Goal: Information Seeking & Learning: Check status

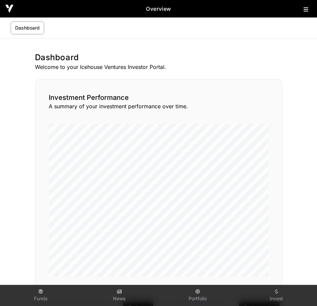
click at [304, 7] on icon at bounding box center [305, 9] width 5 height 5
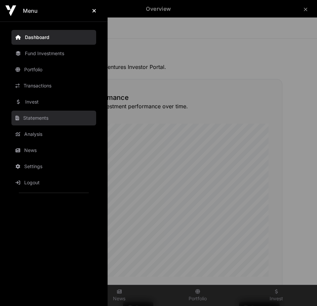
click at [31, 119] on link "Statements" at bounding box center [53, 117] width 85 height 15
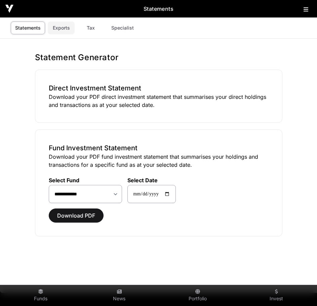
click at [64, 27] on link "Exports" at bounding box center [61, 27] width 27 height 13
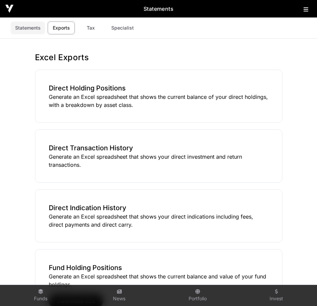
click at [22, 25] on link "Statements" at bounding box center [28, 27] width 34 height 13
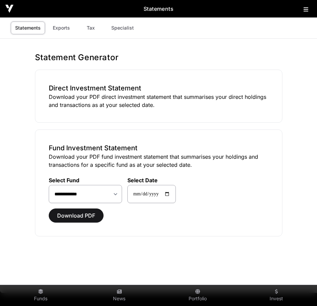
click at [307, 9] on icon at bounding box center [305, 9] width 5 height 5
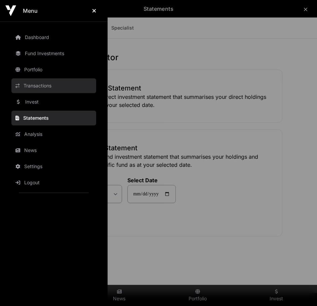
click at [41, 86] on link "Transactions" at bounding box center [53, 85] width 85 height 15
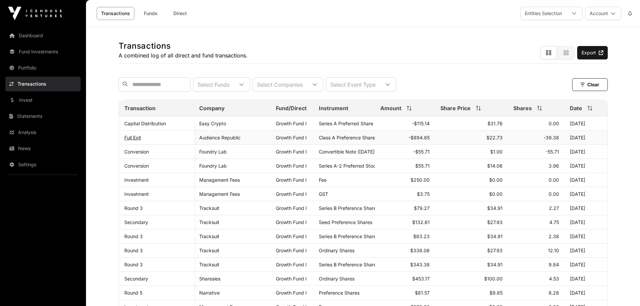
click at [137, 140] on link "Full Exit" at bounding box center [132, 138] width 17 height 6
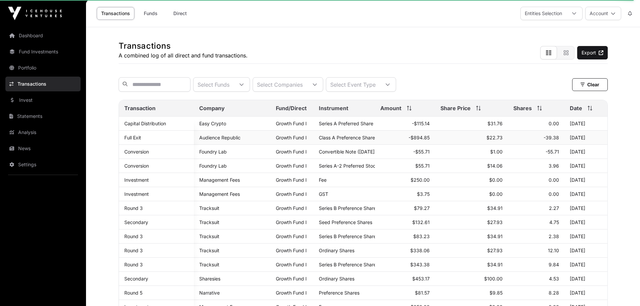
click at [316, 142] on td "-$894.85" at bounding box center [405, 138] width 60 height 14
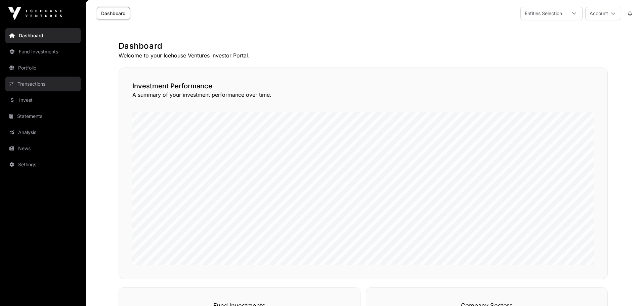
click at [25, 85] on link "Transactions" at bounding box center [42, 84] width 75 height 15
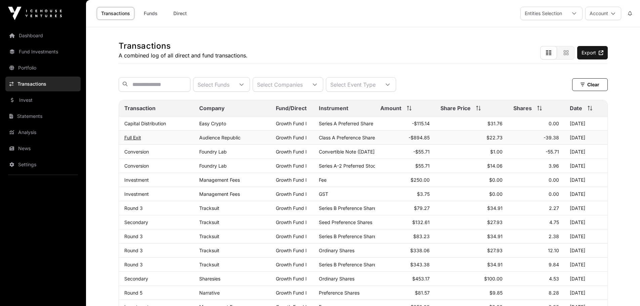
click at [133, 140] on link "Full Exit" at bounding box center [132, 138] width 17 height 6
click at [132, 126] on link "Capital Distribution" at bounding box center [145, 124] width 42 height 6
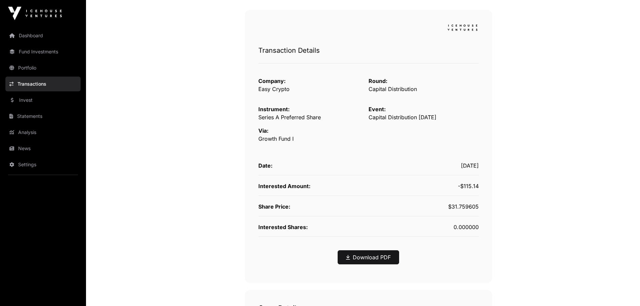
scroll to position [101, 0]
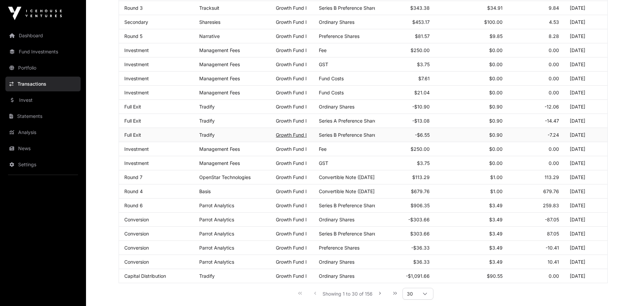
scroll to position [269, 0]
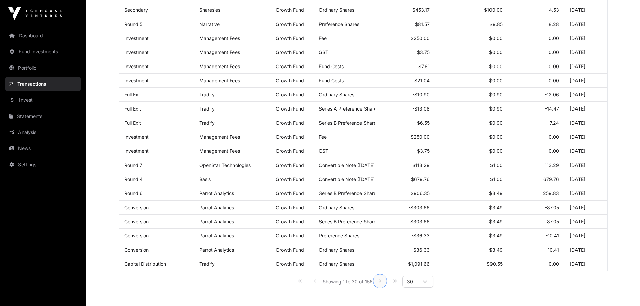
click at [380, 282] on icon "Next Page" at bounding box center [380, 281] width 2 height 3
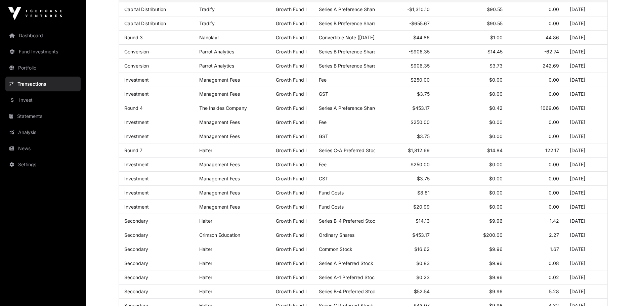
scroll to position [114, 0]
click at [31, 67] on link "Portfolio" at bounding box center [42, 67] width 75 height 15
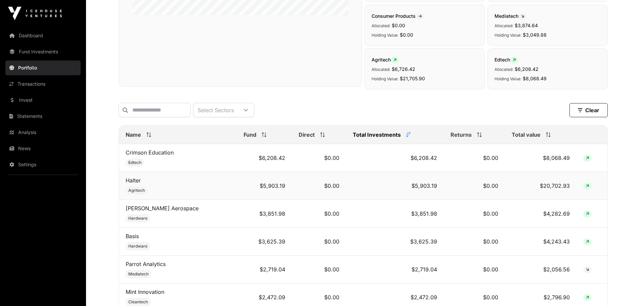
scroll to position [201, 0]
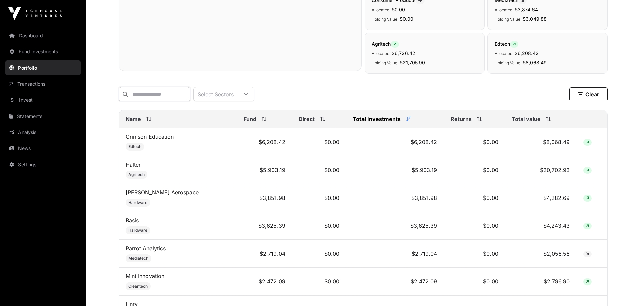
click at [166, 97] on input "text" at bounding box center [155, 94] width 72 height 14
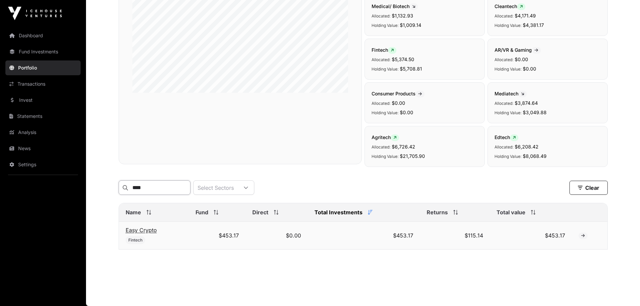
type input "****"
click at [150, 230] on link "Easy Crypto" at bounding box center [141, 230] width 31 height 7
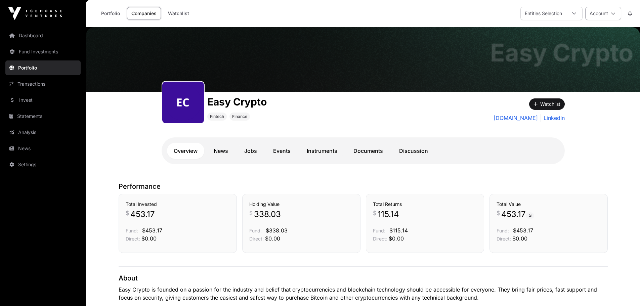
click at [614, 14] on icon at bounding box center [613, 13] width 5 height 5
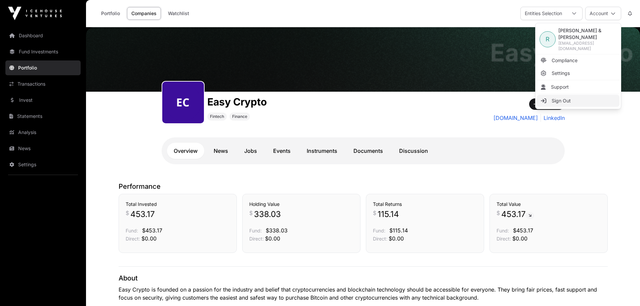
click at [556, 97] on span "Sign Out" at bounding box center [560, 100] width 19 height 7
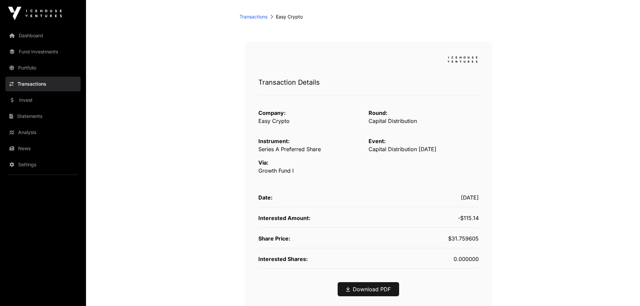
scroll to position [34, 0]
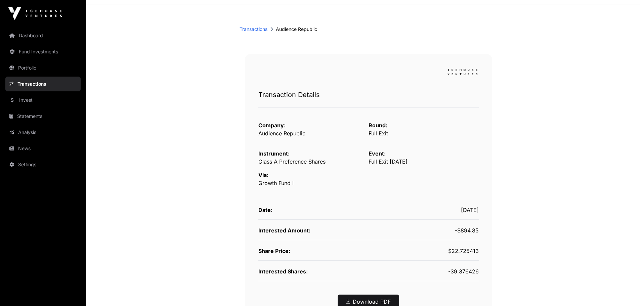
scroll to position [34, 0]
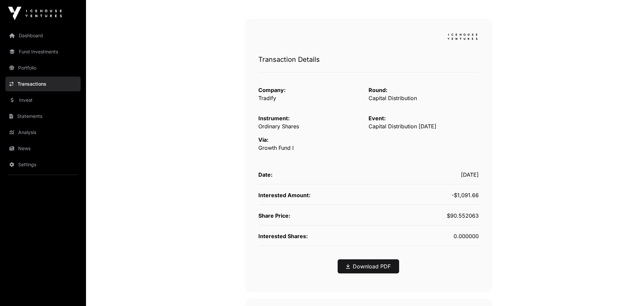
scroll to position [67, 0]
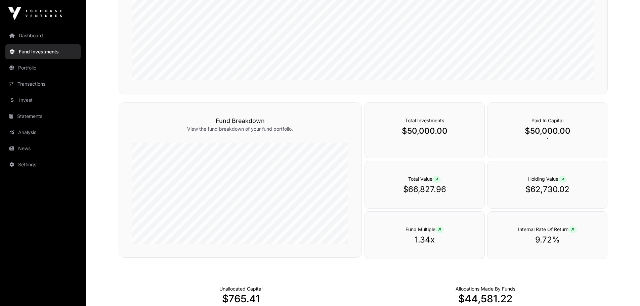
scroll to position [235, 0]
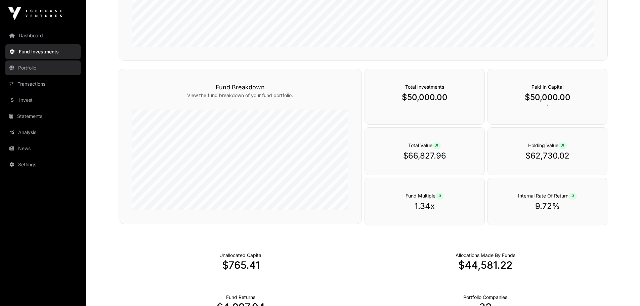
click at [29, 70] on link "Portfolio" at bounding box center [42, 67] width 75 height 15
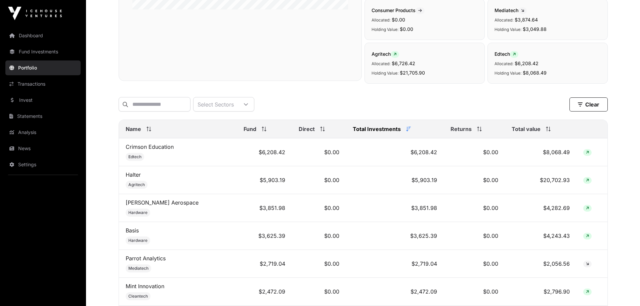
scroll to position [201, 0]
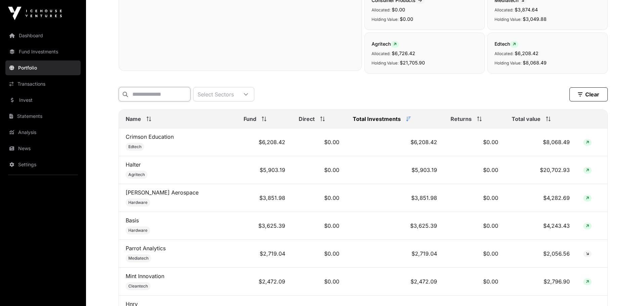
click at [152, 94] on input "text" at bounding box center [155, 94] width 72 height 14
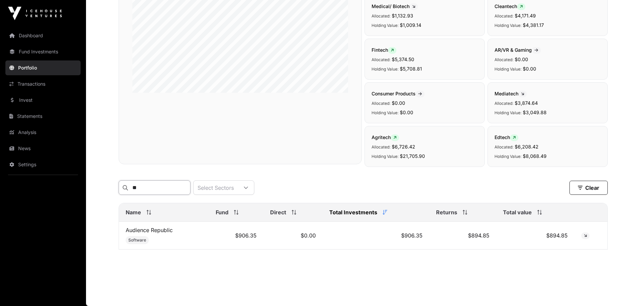
scroll to position [113, 0]
type input "******"
click at [147, 231] on link "Audience Republic" at bounding box center [149, 230] width 47 height 7
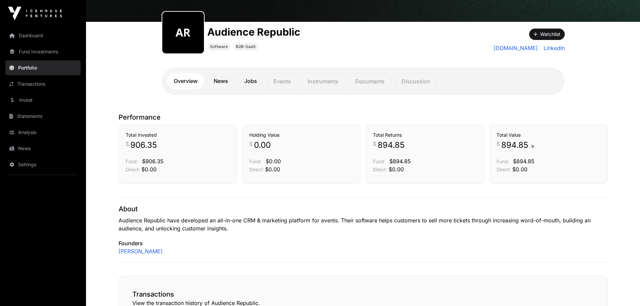
scroll to position [67, 0]
